Goal: Information Seeking & Learning: Find specific fact

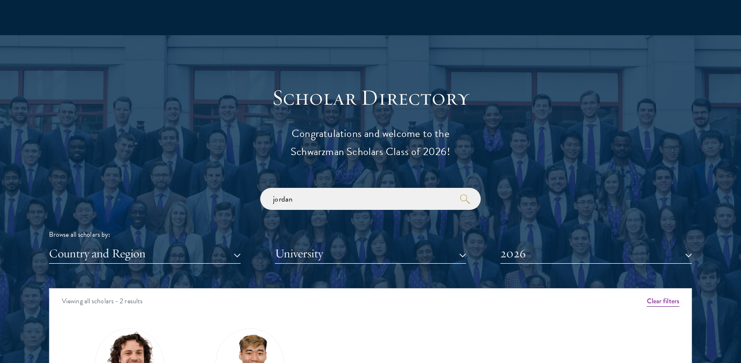
scroll to position [1186, 0]
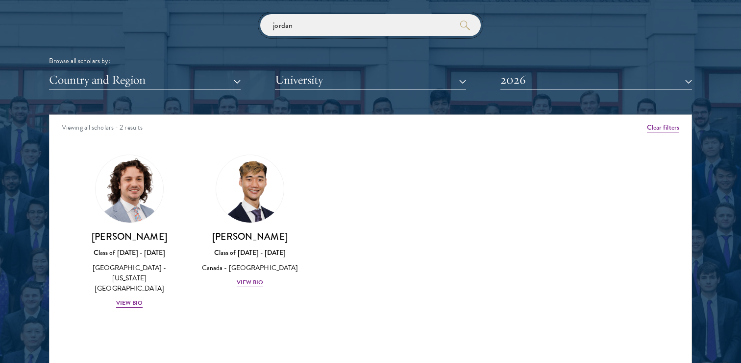
click at [335, 18] on input "jordan" at bounding box center [370, 25] width 220 height 22
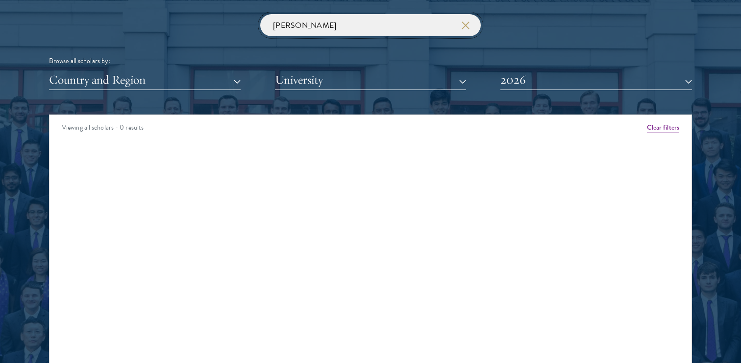
type input "[PERSON_NAME]"
click at [525, 82] on button "2026" at bounding box center [596, 80] width 192 height 20
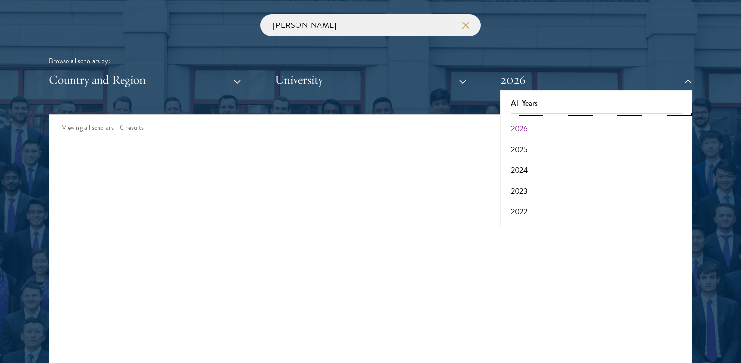
click at [527, 95] on button "All Years" at bounding box center [596, 103] width 186 height 21
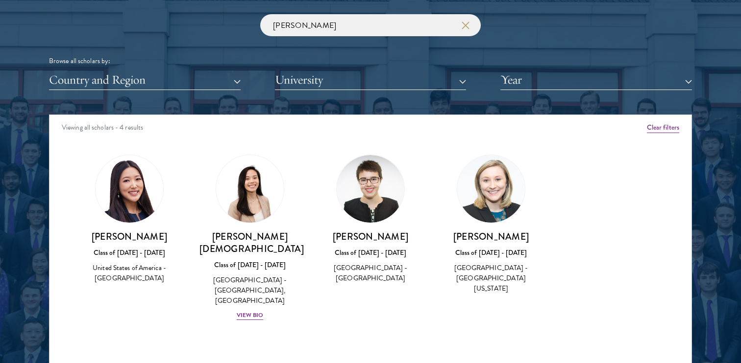
click at [579, 171] on div "Amber Class of [DATE] - [DATE] [GEOGRAPHIC_DATA] - [GEOGRAPHIC_DATA] View Bio C…" at bounding box center [370, 247] width 642 height 208
